Goal: Navigation & Orientation: Find specific page/section

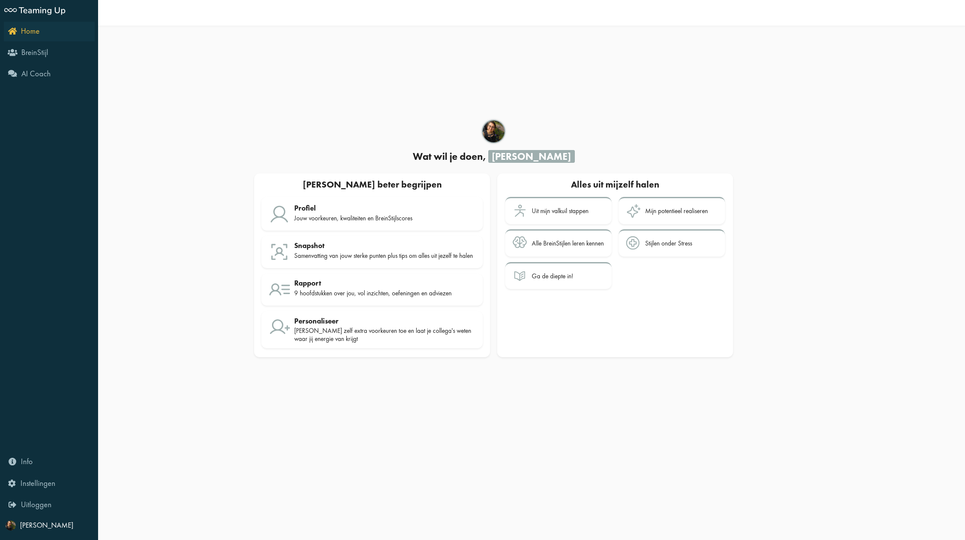
click at [24, 32] on span "Home" at bounding box center [30, 31] width 19 height 10
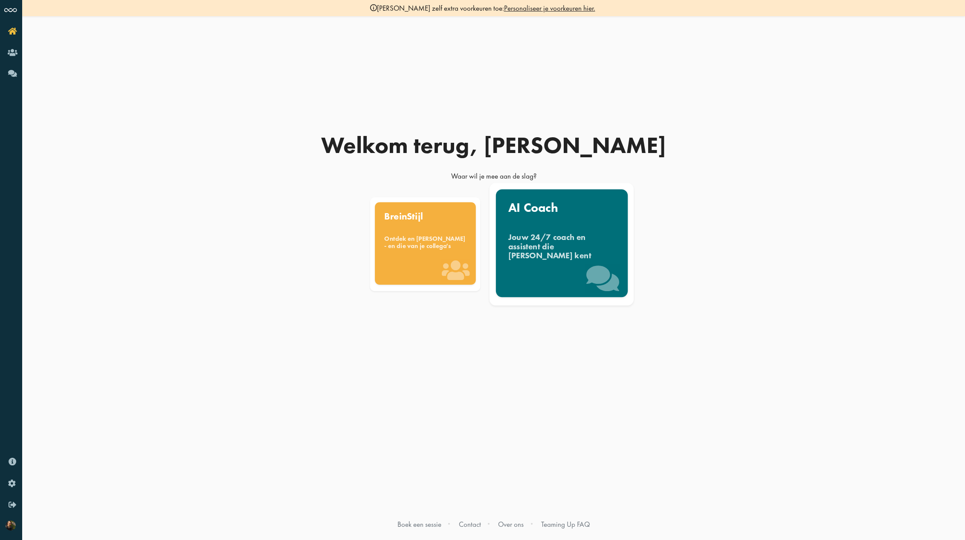
click at [586, 215] on div "AI Coach Jouw 24/7 coach en assistent die jullie BreinStijlen kent" at bounding box center [562, 243] width 132 height 108
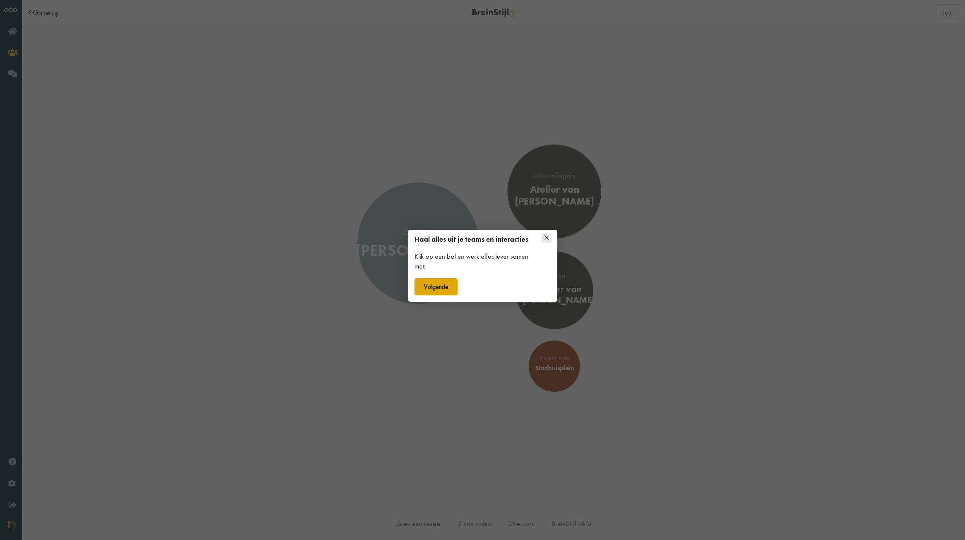
click at [442, 295] on button "Volgende" at bounding box center [435, 286] width 43 height 17
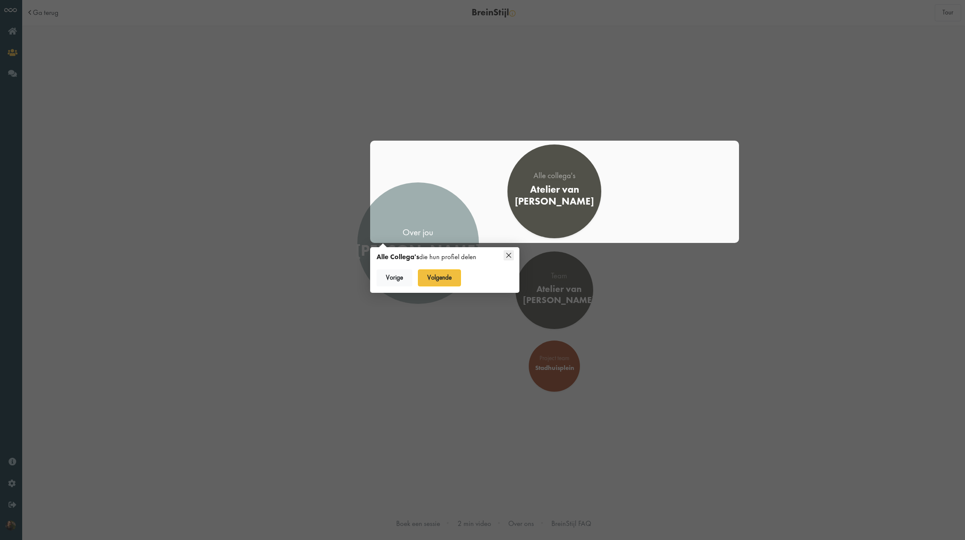
click at [575, 293] on div at bounding box center [482, 270] width 965 height 540
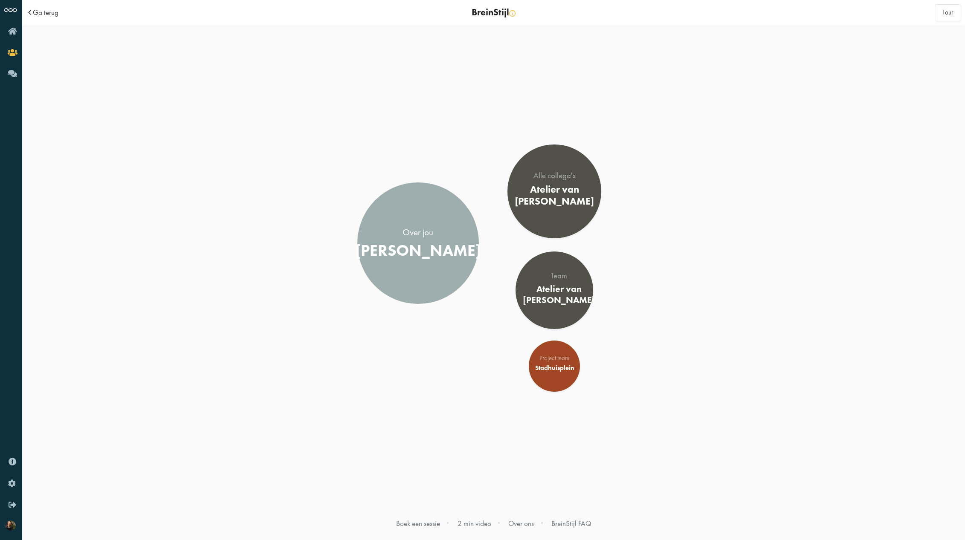
drag, startPoint x: 326, startPoint y: 83, endPoint x: 236, endPoint y: 43, distance: 97.9
click at [326, 83] on div "Over jou Cristina Alle collega's Atelier van Berlo Team Atelier van Berlo" at bounding box center [493, 279] width 943 height 506
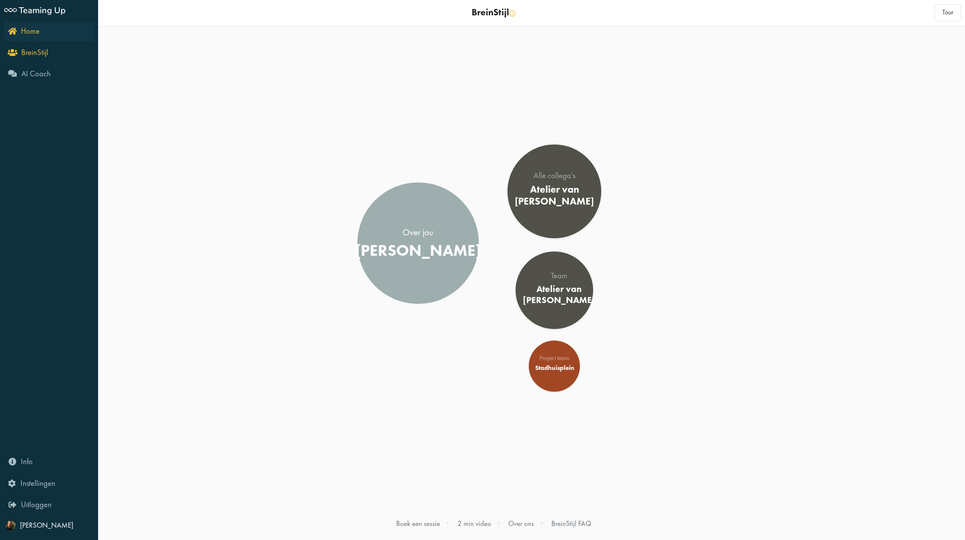
click at [12, 29] on icon "Home" at bounding box center [24, 31] width 32 height 8
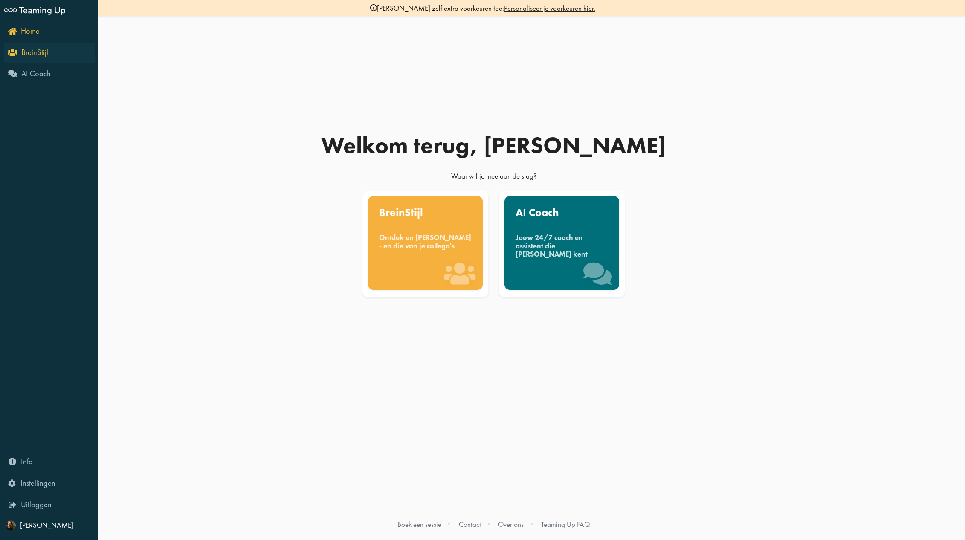
click at [12, 54] on icon "BreinStijl" at bounding box center [28, 52] width 39 height 8
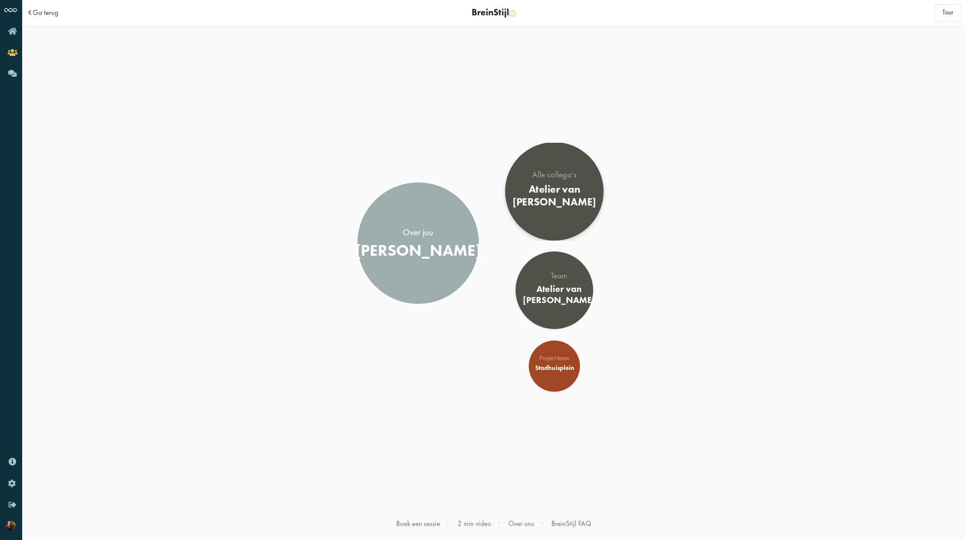
click at [545, 193] on div "Atelier van [PERSON_NAME]" at bounding box center [553, 195] width 83 height 25
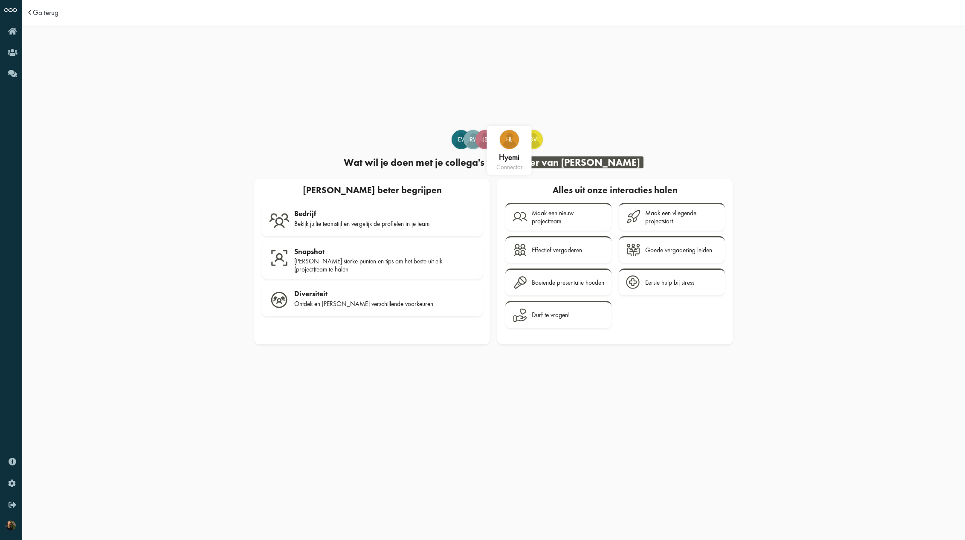
click at [511, 138] on span "HL" at bounding box center [509, 140] width 18 height 9
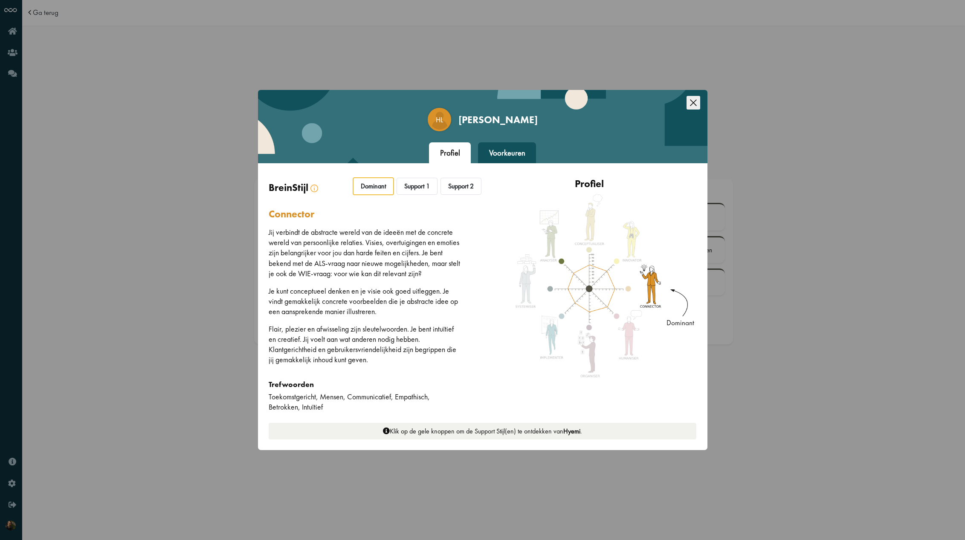
click at [165, 226] on div "HL [PERSON_NAME] Profiel Voorkeuren Dimensies BreinStijl Dominant De Dominante …" at bounding box center [482, 270] width 965 height 540
